Goal: Task Accomplishment & Management: Use online tool/utility

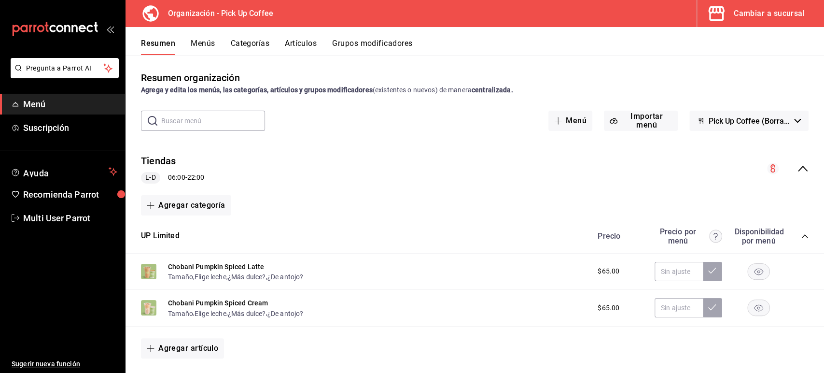
click at [758, 14] on div "Cambiar a sucursal" at bounding box center [769, 14] width 71 height 14
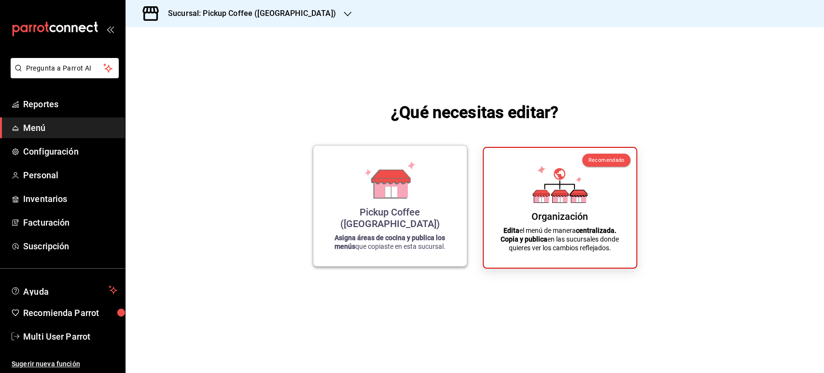
click at [445, 234] on div "Pickup Coffee ([GEOGRAPHIC_DATA]) Asigna áreas de cocina y publica los menús qu…" at bounding box center [390, 205] width 130 height 105
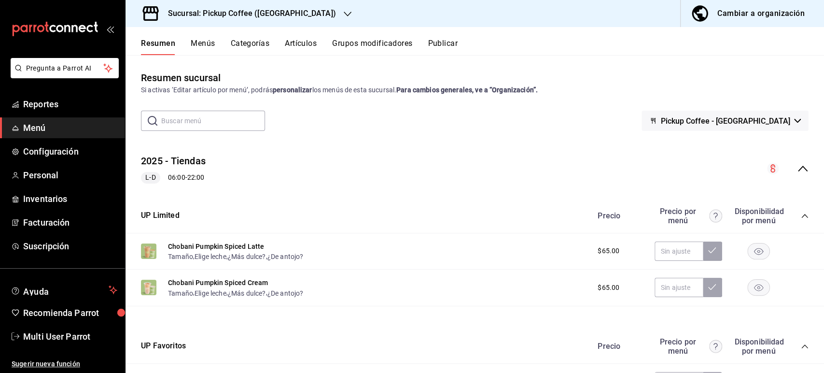
click at [237, 13] on h3 "Sucursal: Pickup Coffee ([GEOGRAPHIC_DATA])" at bounding box center [248, 14] width 176 height 12
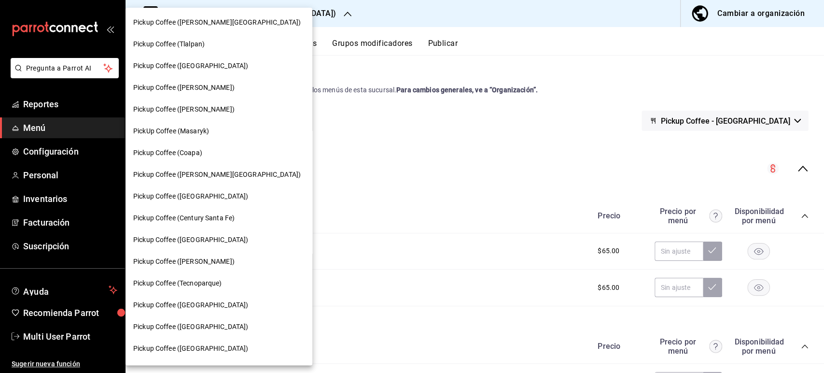
click at [180, 323] on span "Pickup Coffee ([GEOGRAPHIC_DATA])" at bounding box center [190, 326] width 115 height 10
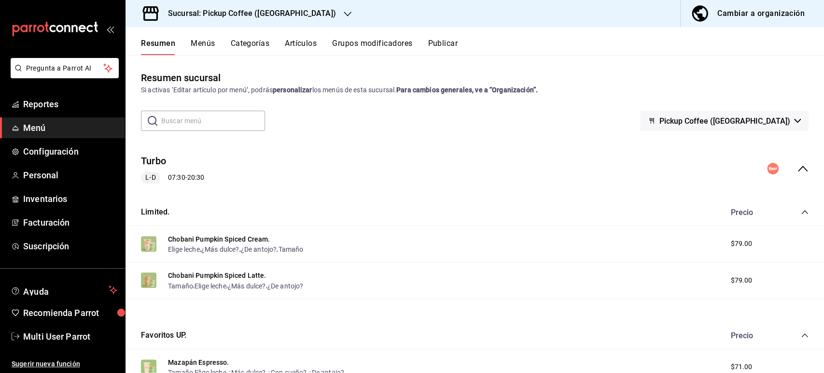
click at [798, 168] on icon "collapse-menu-row" at bounding box center [803, 169] width 10 height 6
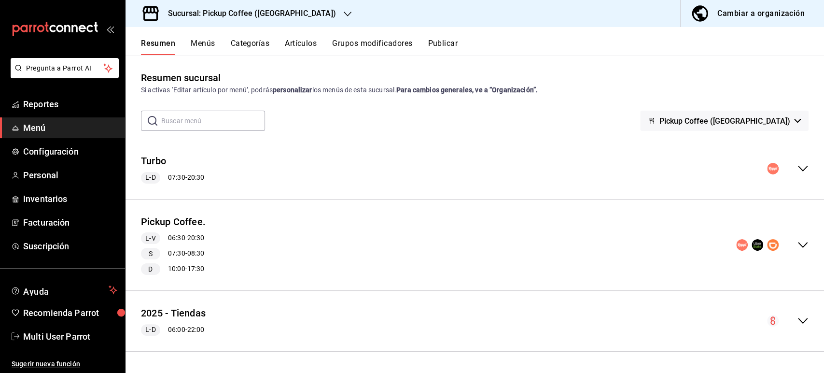
click at [797, 168] on icon "collapse-menu-row" at bounding box center [803, 169] width 12 height 12
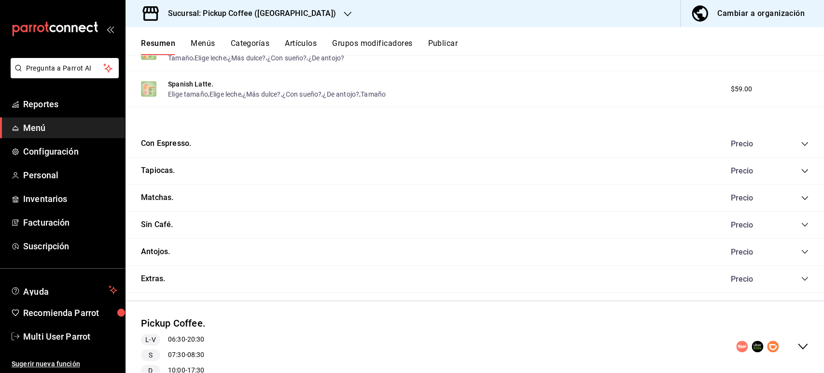
scroll to position [353, 0]
click at [801, 247] on icon "collapse-category-row" at bounding box center [805, 250] width 8 height 8
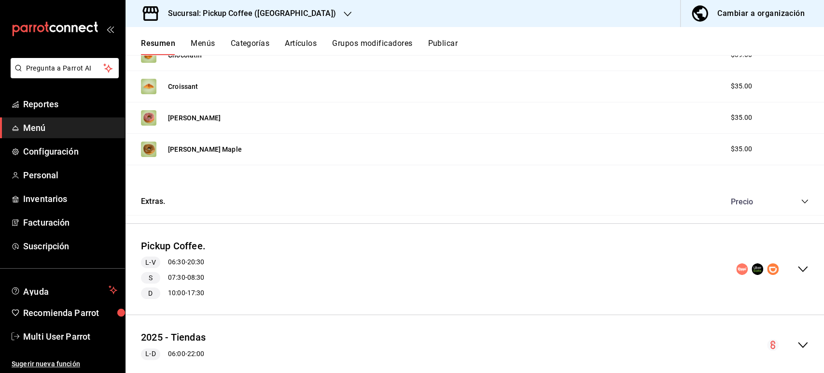
scroll to position [755, 0]
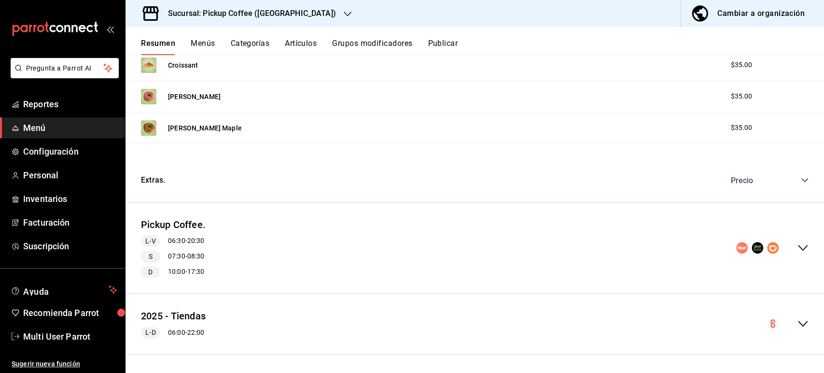
click at [797, 245] on icon "collapse-menu-row" at bounding box center [803, 248] width 12 height 12
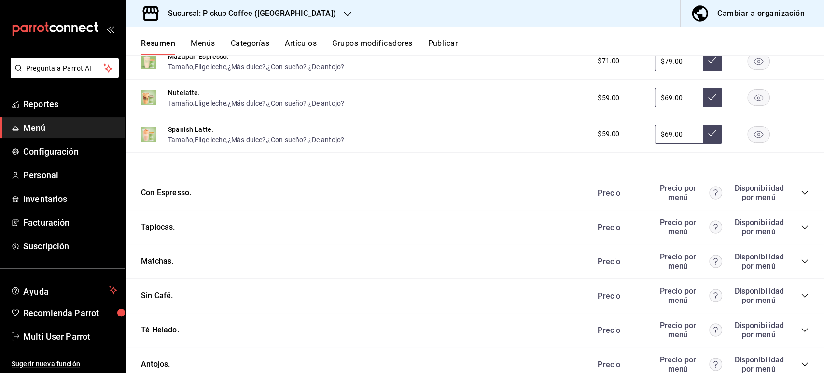
scroll to position [1305, 0]
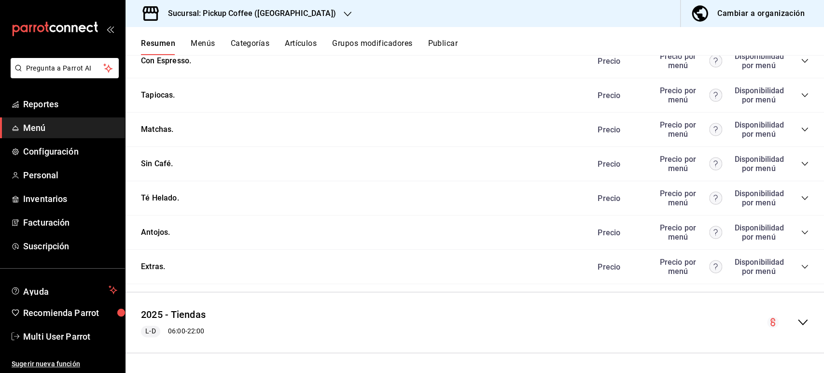
click at [801, 236] on icon "collapse-category-row" at bounding box center [805, 232] width 8 height 8
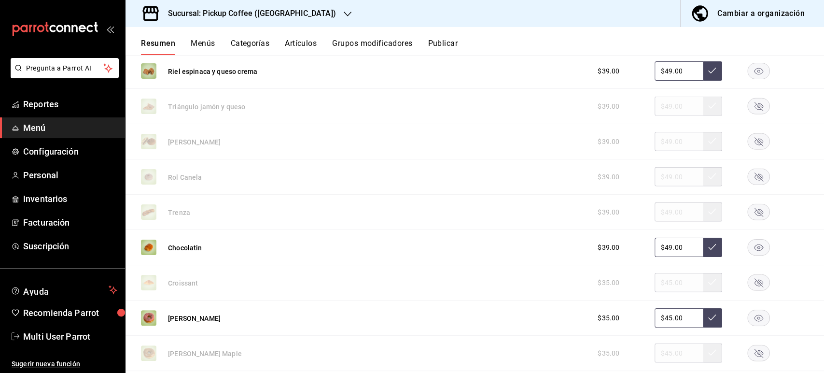
scroll to position [1554, 0]
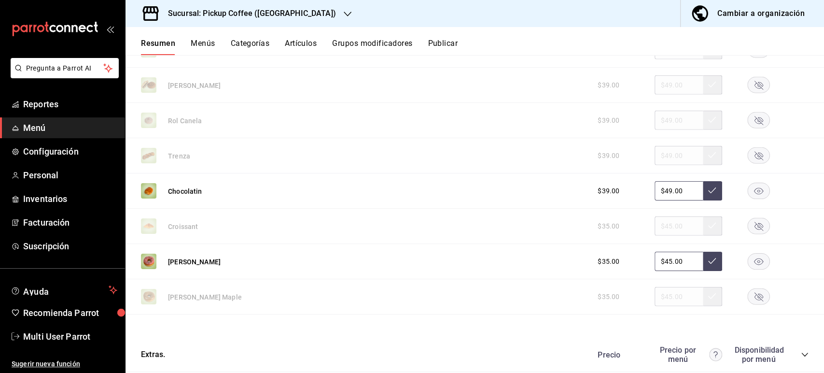
click at [748, 264] on rect "button" at bounding box center [759, 261] width 22 height 16
click at [447, 44] on button "Publicar" at bounding box center [443, 47] width 30 height 16
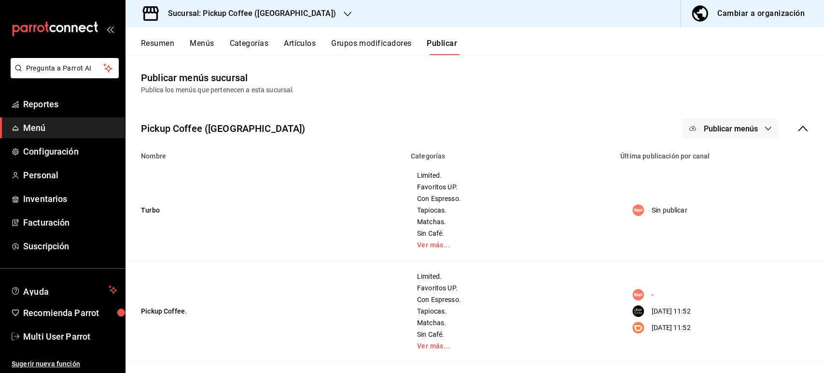
click at [726, 123] on button "Publicar menús" at bounding box center [730, 128] width 97 height 20
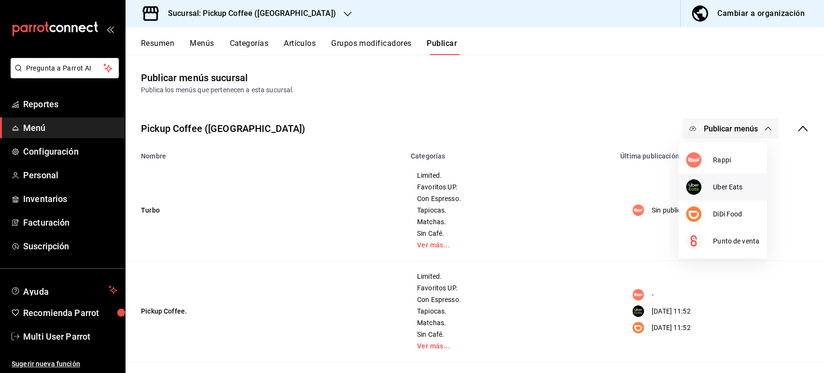
click at [719, 196] on li "Uber Eats" at bounding box center [722, 186] width 89 height 27
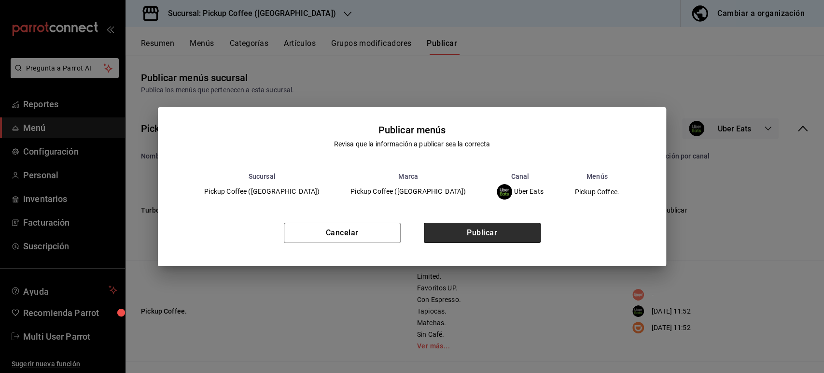
click at [511, 238] on button "Publicar" at bounding box center [482, 233] width 117 height 20
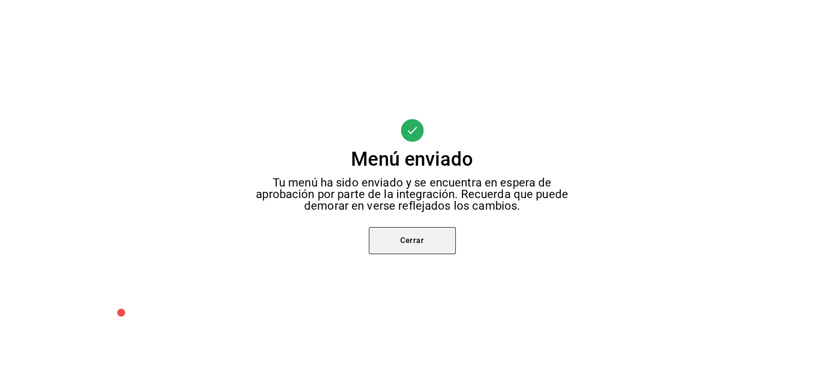
click at [405, 246] on button "Cerrar" at bounding box center [412, 240] width 87 height 27
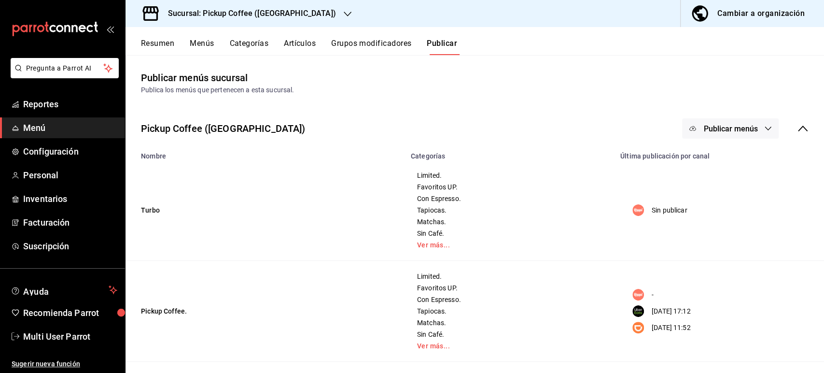
click at [733, 122] on button "Publicar menús" at bounding box center [730, 128] width 97 height 20
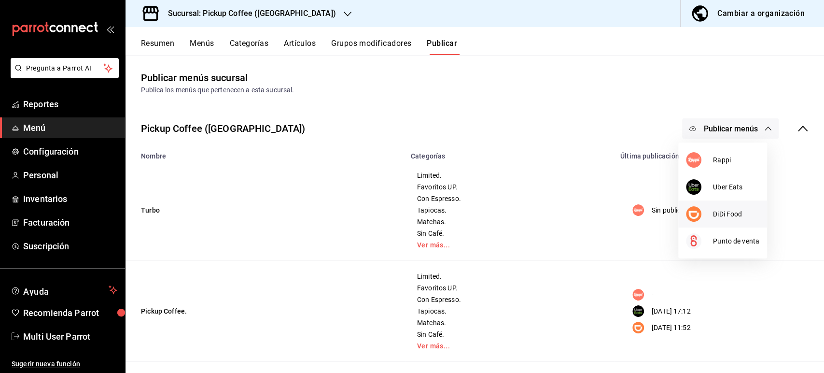
click at [702, 215] on div at bounding box center [699, 213] width 27 height 15
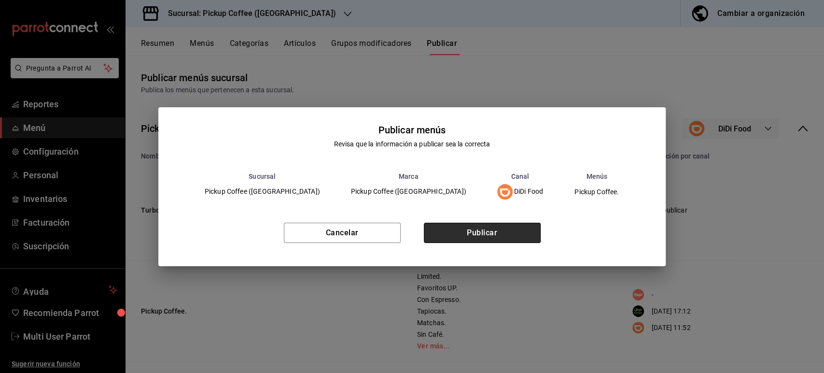
click at [513, 241] on button "Publicar" at bounding box center [482, 233] width 117 height 20
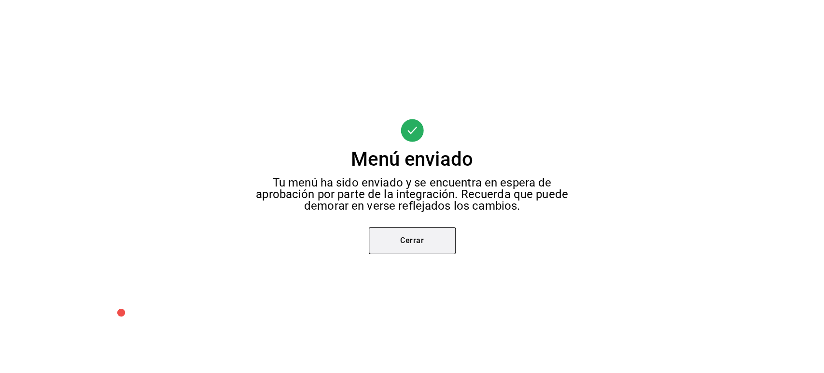
click at [421, 242] on button "Cerrar" at bounding box center [412, 240] width 87 height 27
